Goal: Task Accomplishment & Management: Use online tool/utility

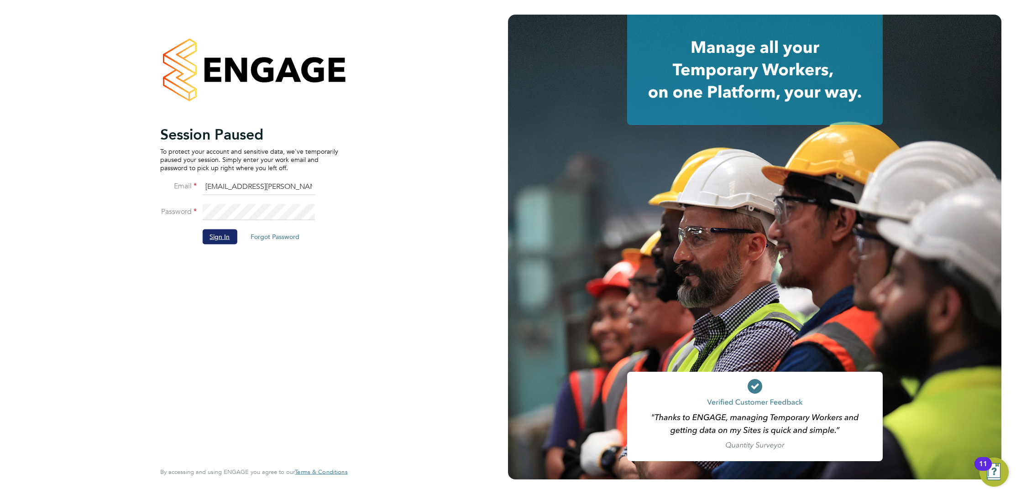
click at [226, 237] on button "Sign In" at bounding box center [219, 237] width 35 height 15
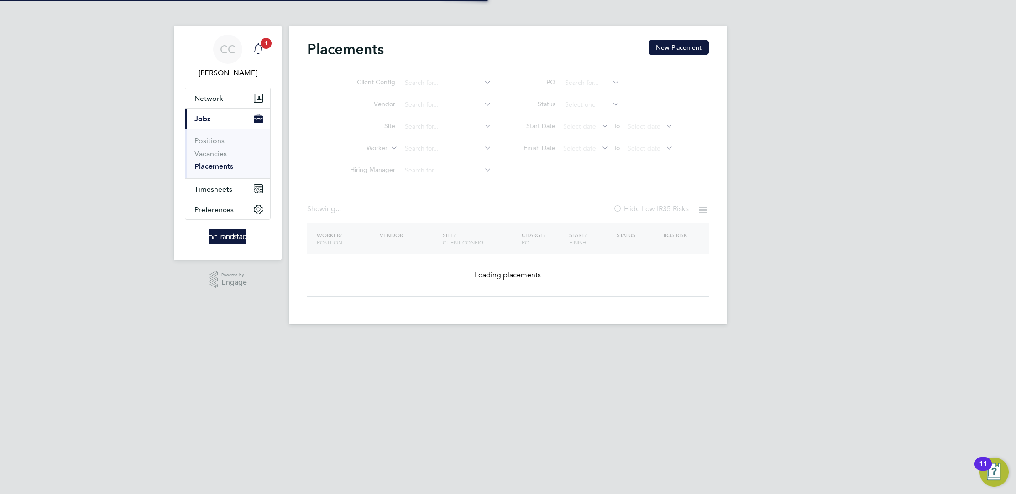
click at [262, 55] on div "Main navigation" at bounding box center [258, 49] width 18 height 18
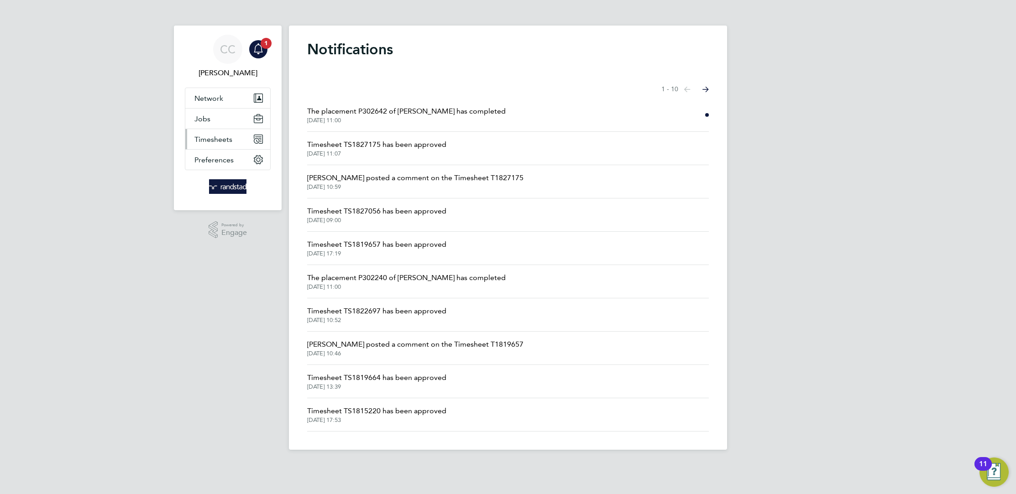
click at [232, 133] on button "Timesheets" at bounding box center [227, 139] width 85 height 20
click at [214, 163] on link "Timesheets" at bounding box center [213, 161] width 38 height 9
